Goal: Information Seeking & Learning: Learn about a topic

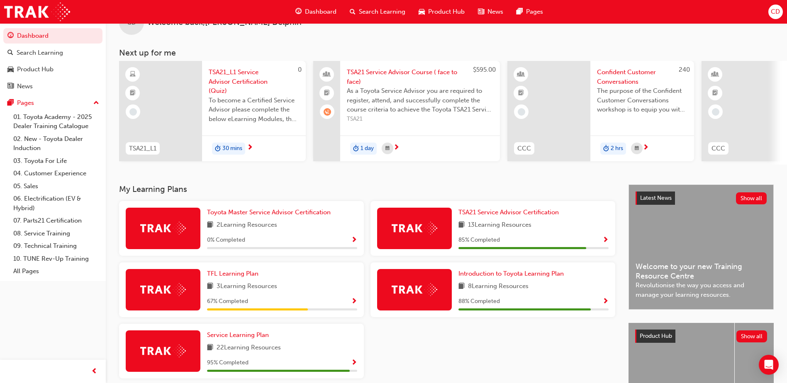
scroll to position [41, 0]
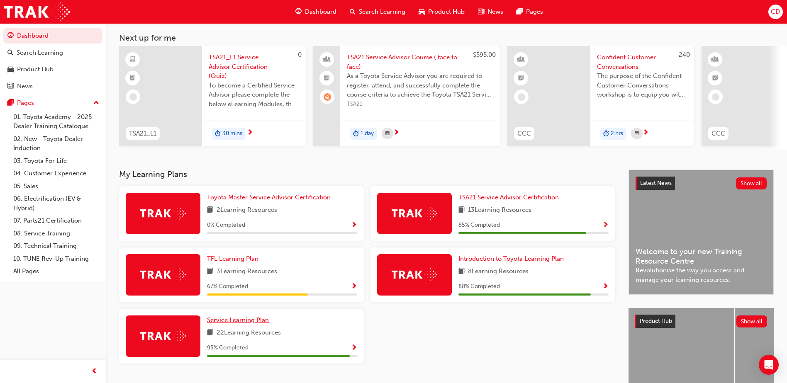
click at [223, 324] on span "Service Learning Plan" at bounding box center [238, 319] width 62 height 7
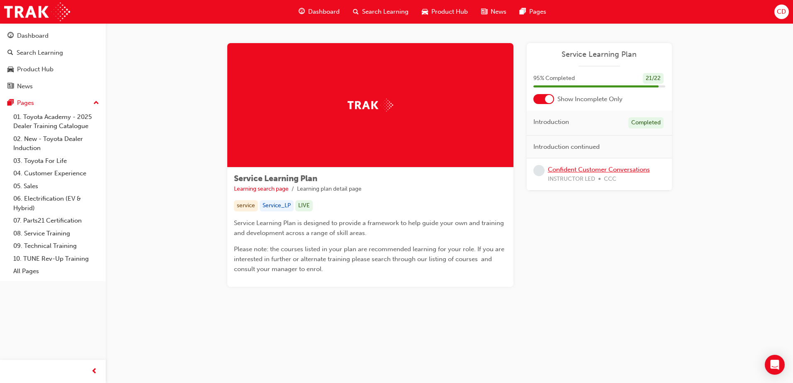
click at [574, 167] on link "Confident Customer Conversations" at bounding box center [599, 169] width 102 height 7
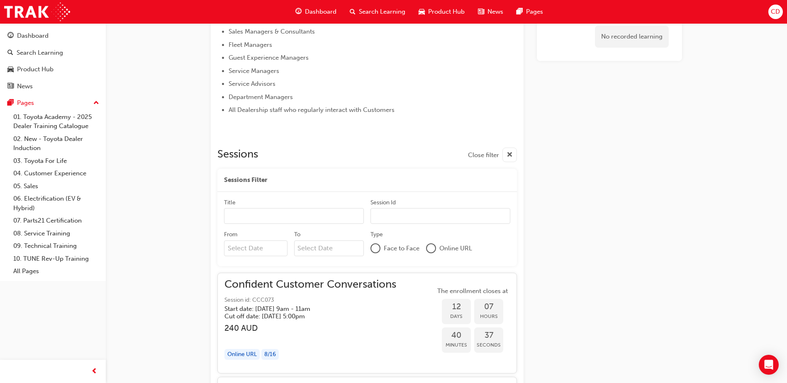
scroll to position [355, 0]
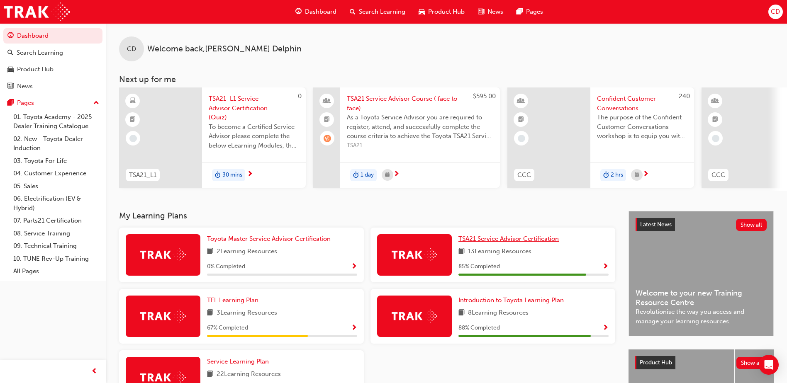
click at [527, 241] on span "TSA21 Service Advisor Certification" at bounding box center [508, 238] width 100 height 7
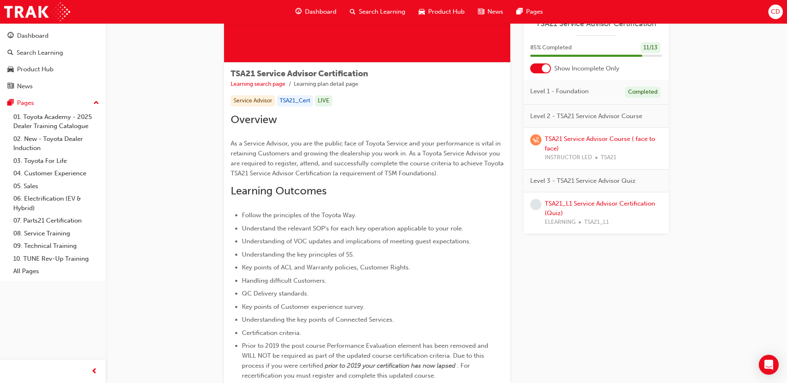
scroll to position [83, 0]
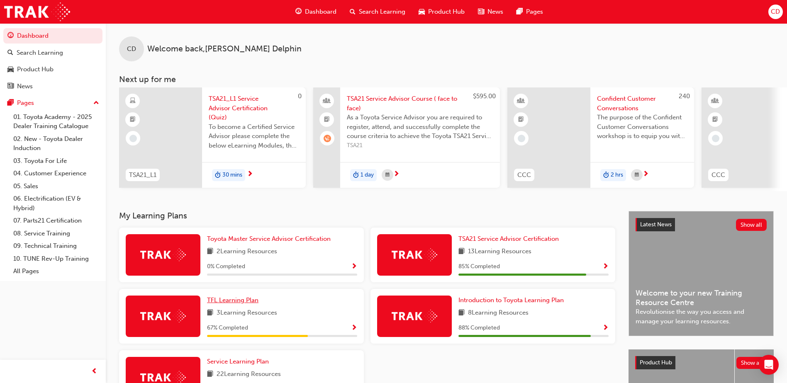
click at [243, 304] on span "TFL Learning Plan" at bounding box center [232, 300] width 51 height 7
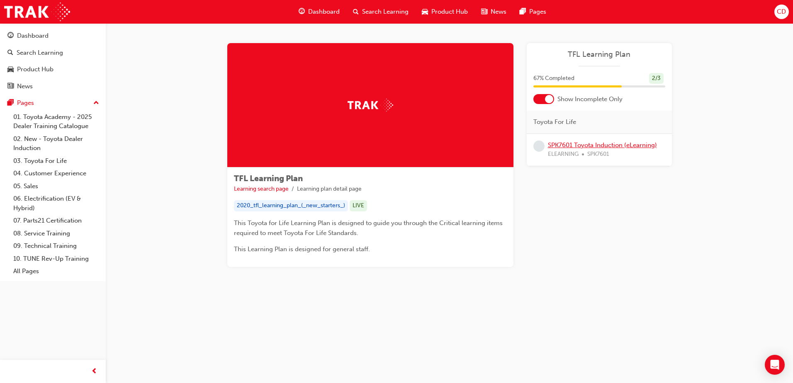
click at [583, 147] on link "SPK7601 Toyota Induction (eLearning)" at bounding box center [602, 144] width 109 height 7
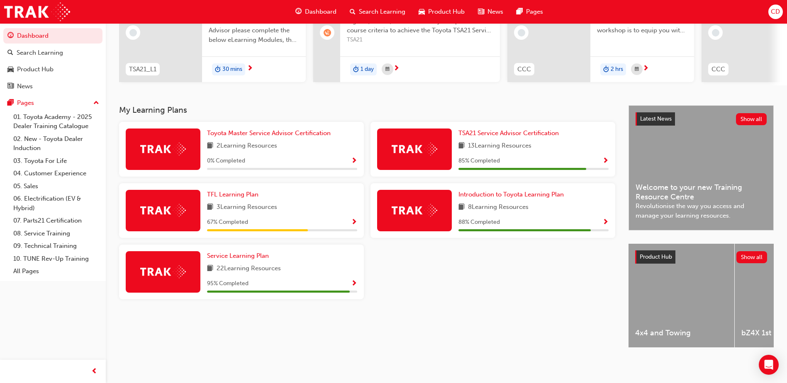
scroll to position [112, 0]
click at [244, 252] on span "Service Learning Plan" at bounding box center [238, 255] width 62 height 7
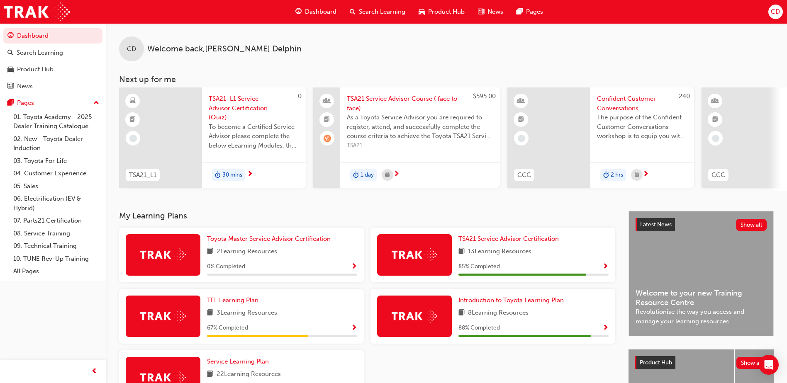
drag, startPoint x: 68, startPoint y: 332, endPoint x: 63, endPoint y: 327, distance: 7.0
click at [67, 332] on div "Dashboard Search Learning Product Hub News Pages Pages 01. Toyota Academy - 202…" at bounding box center [53, 181] width 106 height 362
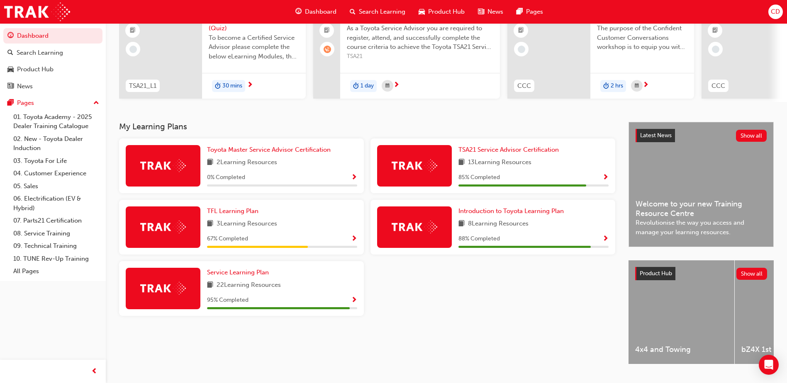
scroll to position [112, 0]
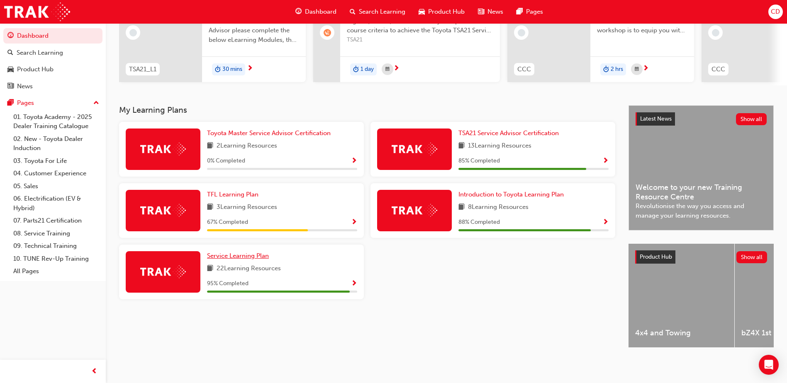
click at [227, 254] on span "Service Learning Plan" at bounding box center [238, 255] width 62 height 7
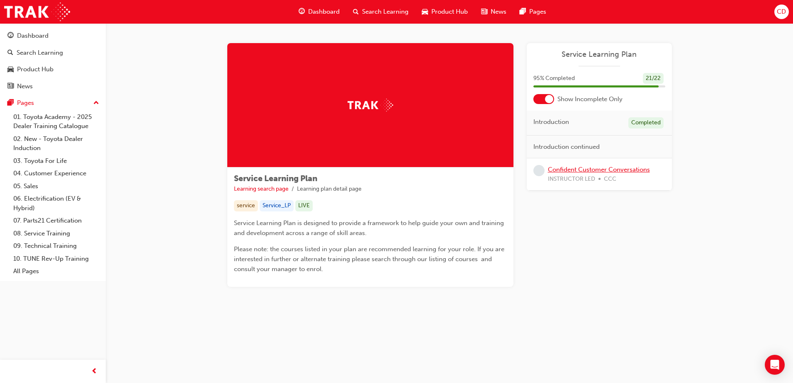
click at [589, 166] on link "Confident Customer Conversations" at bounding box center [599, 169] width 102 height 7
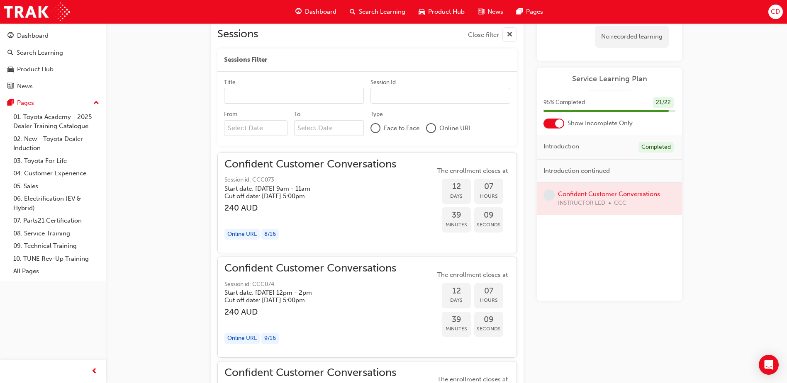
scroll to position [547, 0]
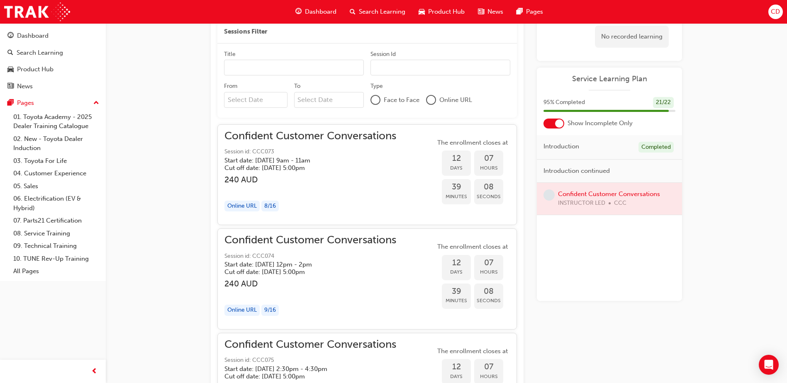
click at [375, 108] on div "Type Face to Face Online URL" at bounding box center [440, 96] width 140 height 29
click at [375, 105] on div "Face to Face Online URL" at bounding box center [440, 100] width 140 height 16
click at [375, 101] on div at bounding box center [375, 100] width 8 height 8
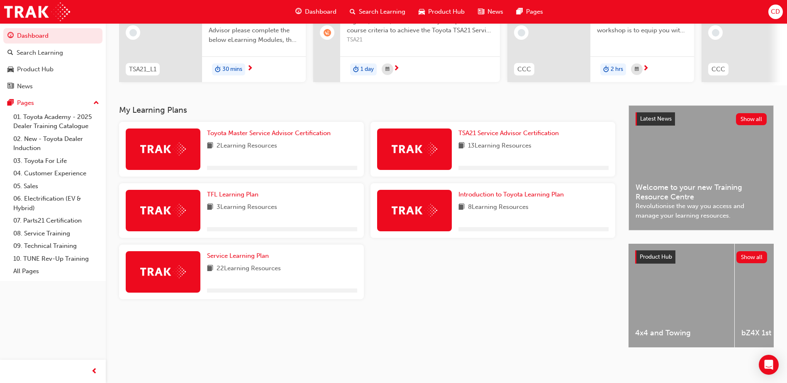
scroll to position [112, 0]
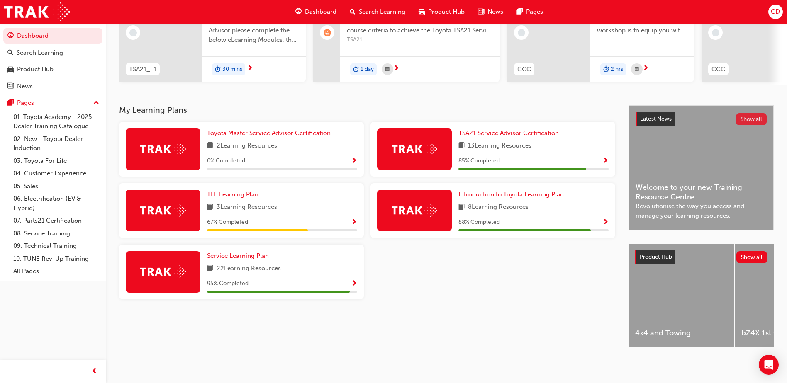
click at [745, 118] on button "Show all" at bounding box center [751, 119] width 31 height 12
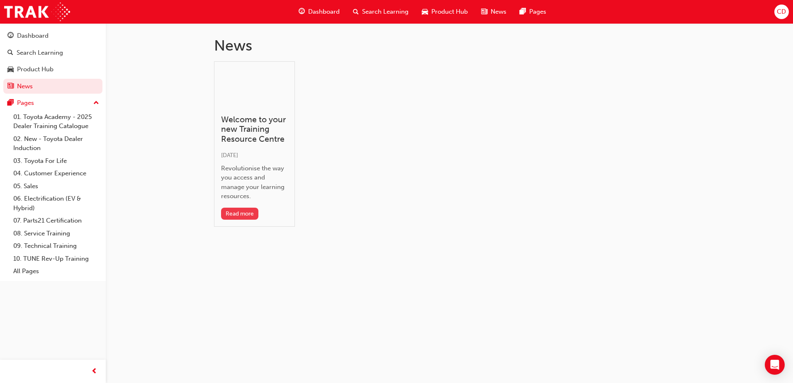
click at [236, 216] on button "Read more" at bounding box center [240, 214] width 38 height 12
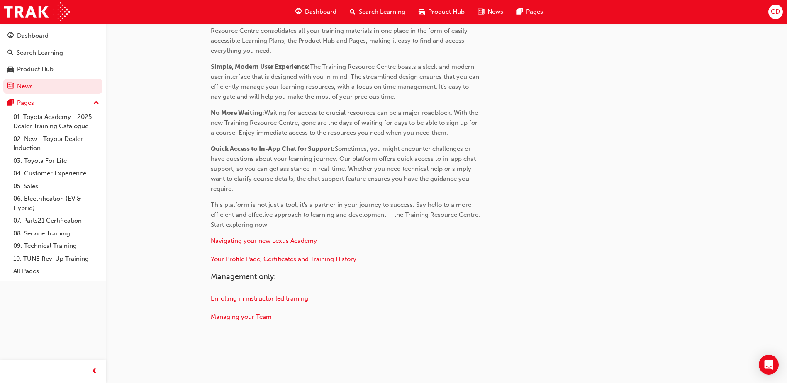
scroll to position [340, 0]
click at [323, 5] on div "Dashboard" at bounding box center [316, 11] width 54 height 17
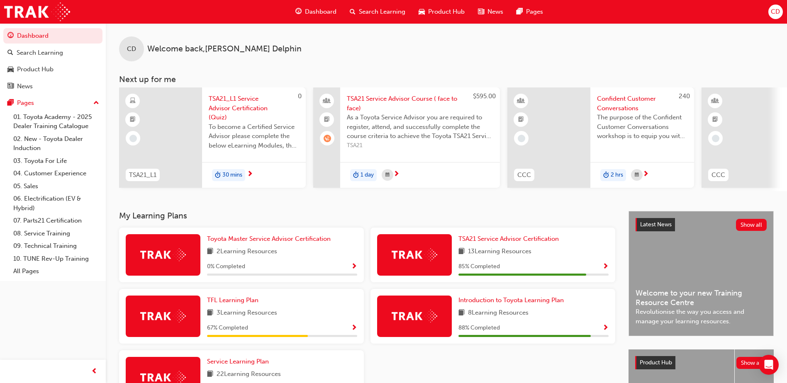
click at [233, 104] on span "TSA21_L1 Service Advisor Certification (Quiz)" at bounding box center [254, 108] width 90 height 28
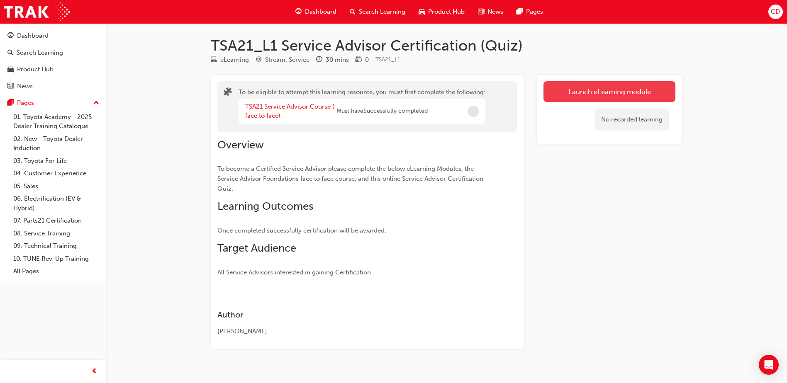
click at [605, 86] on button "Launch eLearning module" at bounding box center [609, 91] width 132 height 21
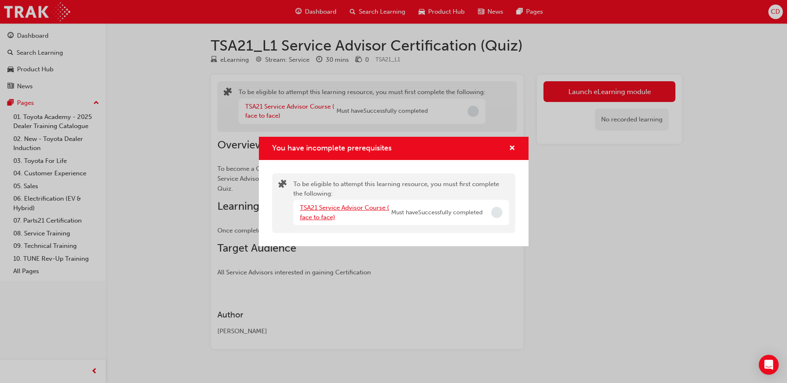
click at [355, 209] on link "TSA21 Service Advisor Course ( face to face)" at bounding box center [344, 212] width 89 height 17
